Goal: Task Accomplishment & Management: Manage account settings

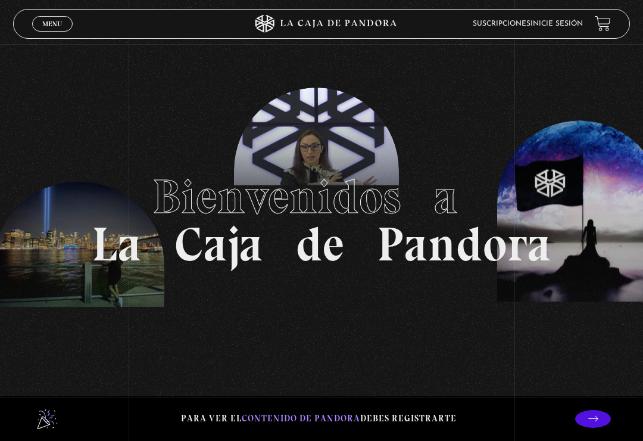
click at [62, 27] on span "Menu" at bounding box center [52, 23] width 20 height 7
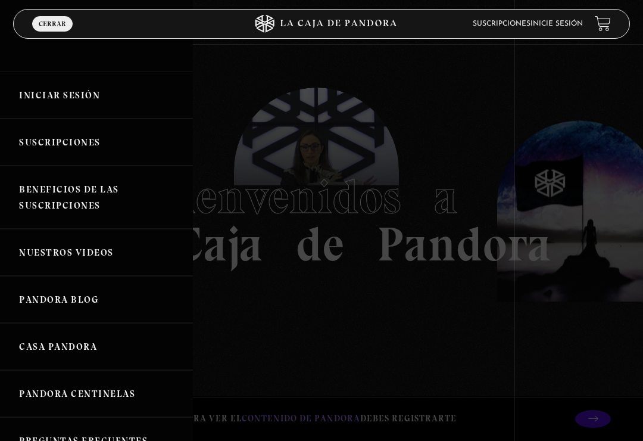
click at [69, 101] on link "Iniciar Sesión" at bounding box center [96, 94] width 193 height 47
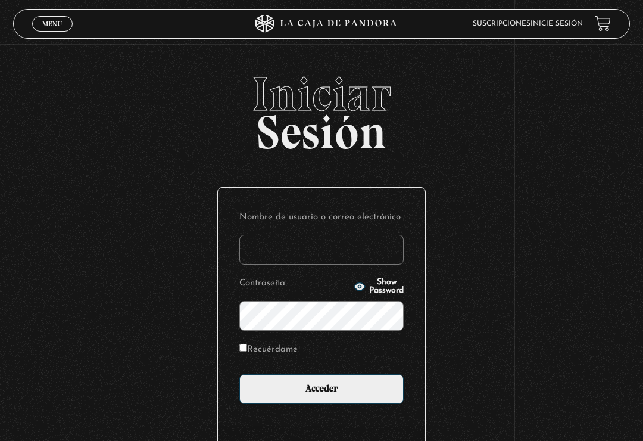
type input "itan.cr@gmail.com"
click at [322, 392] on input "Acceder" at bounding box center [321, 389] width 164 height 30
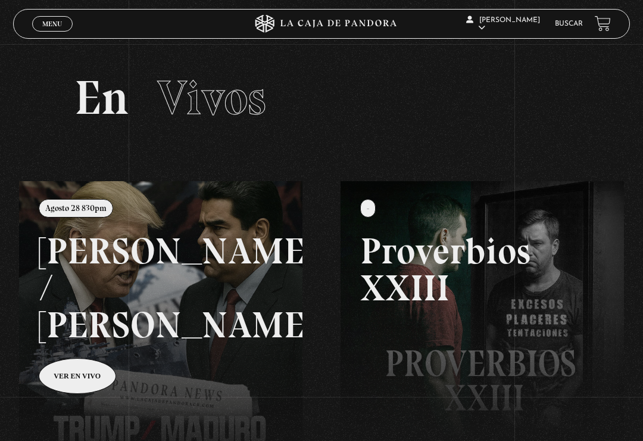
click at [83, 338] on link at bounding box center [340, 401] width 643 height 441
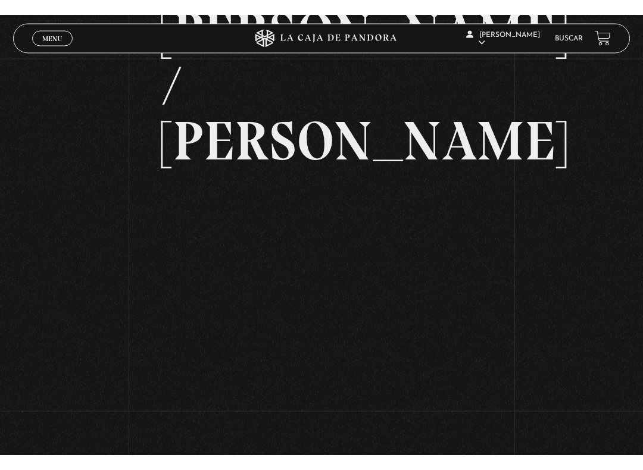
scroll to position [12, 0]
